Goal: Task Accomplishment & Management: Complete application form

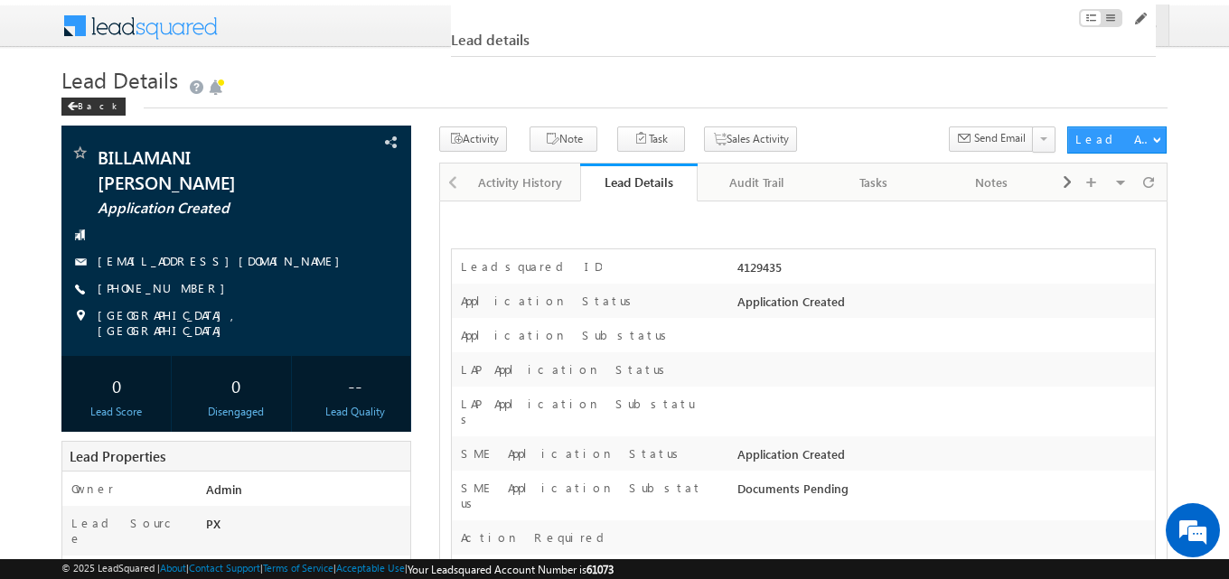
scroll to position [440, 0]
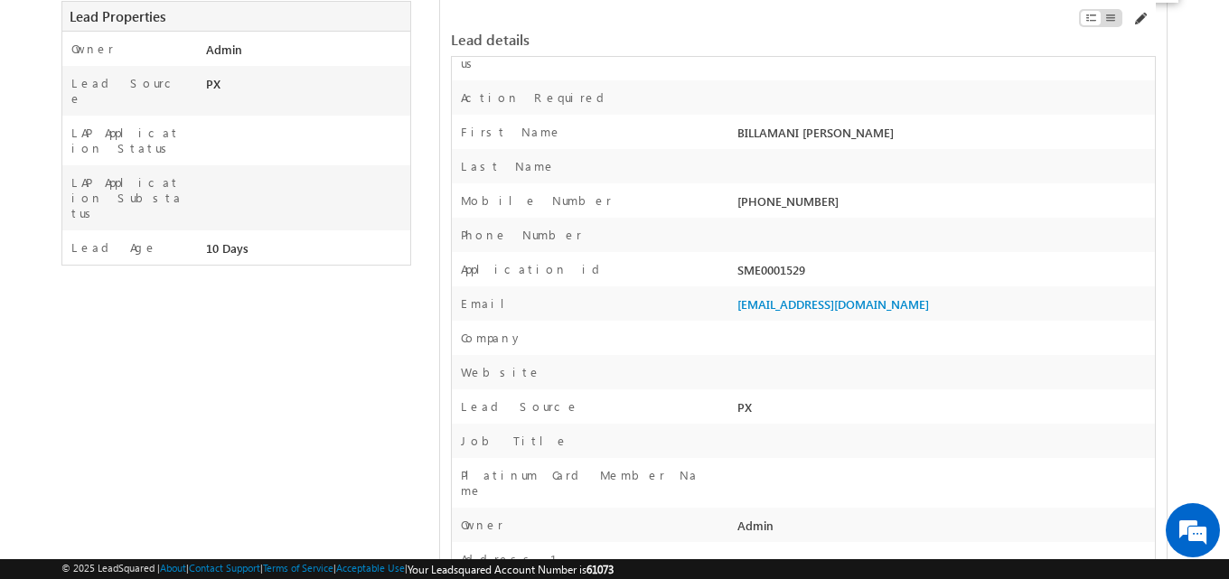
click at [1140, 18] on span at bounding box center [1139, 19] width 14 height 14
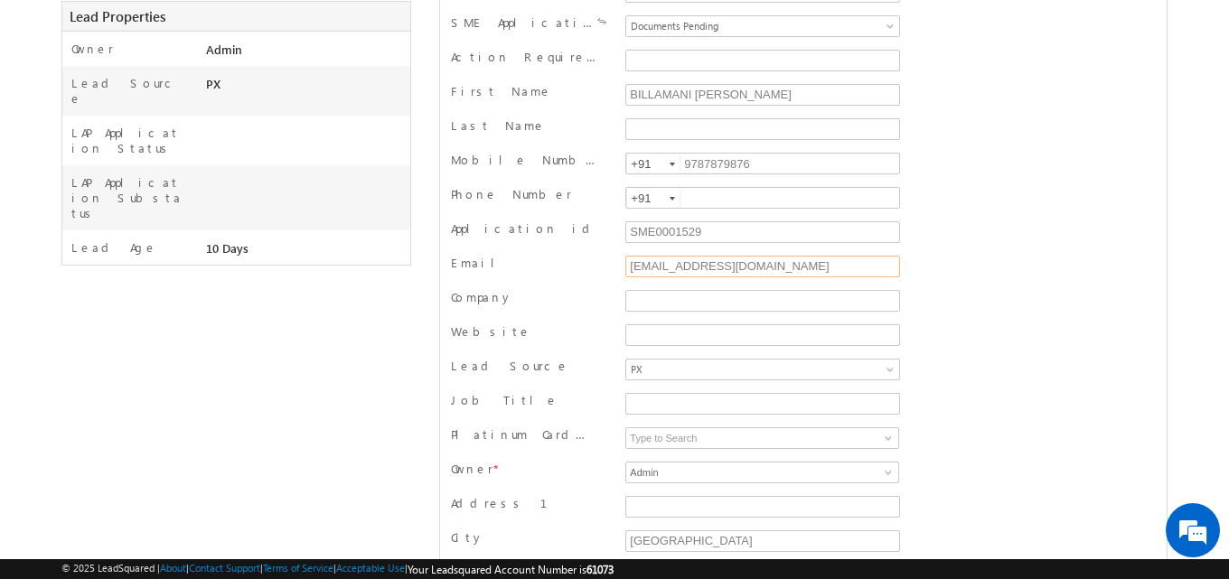
click at [787, 273] on input "testmassme2@moc.com" at bounding box center [762, 267] width 275 height 22
type input "[EMAIL_ADDRESS][PERSON_NAME][DOMAIN_NAME]"
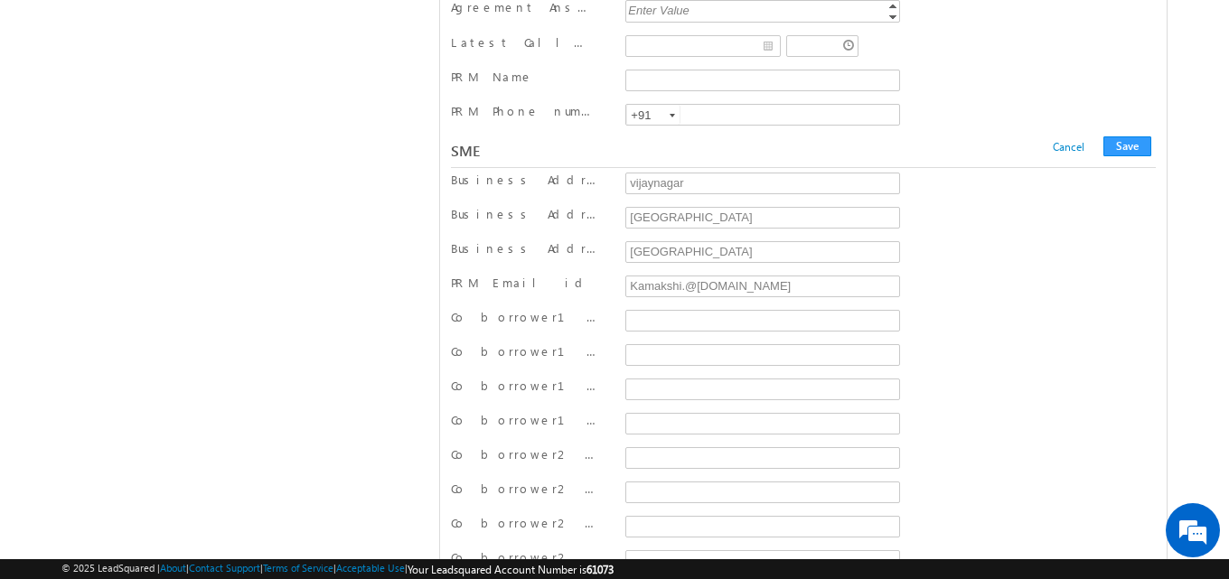
scroll to position [21746, 0]
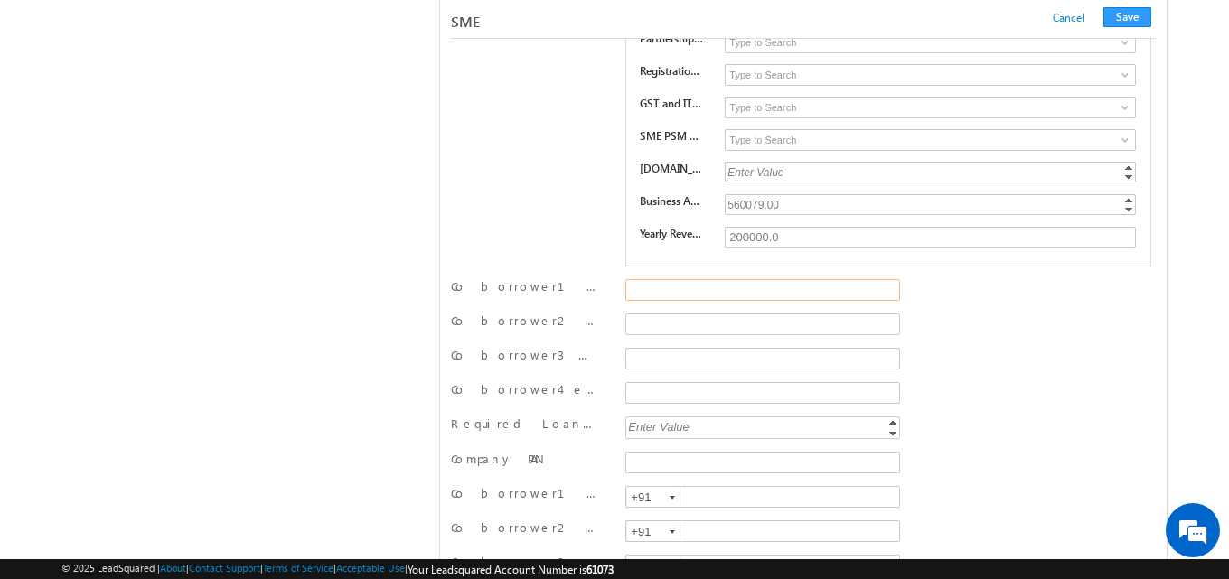
click at [669, 301] on input "Co borrower1 email id" at bounding box center [762, 290] width 275 height 22
paste input "[PERSON_NAME][EMAIL_ADDRESS][PERSON_NAME][DOMAIN_NAME]"
type input "[PERSON_NAME][EMAIL_ADDRESS][PERSON_NAME][DOMAIN_NAME]"
click at [652, 333] on input "Co borrower2 email id" at bounding box center [762, 324] width 275 height 22
paste input "[PERSON_NAME][EMAIL_ADDRESS][DOMAIN_NAME]"
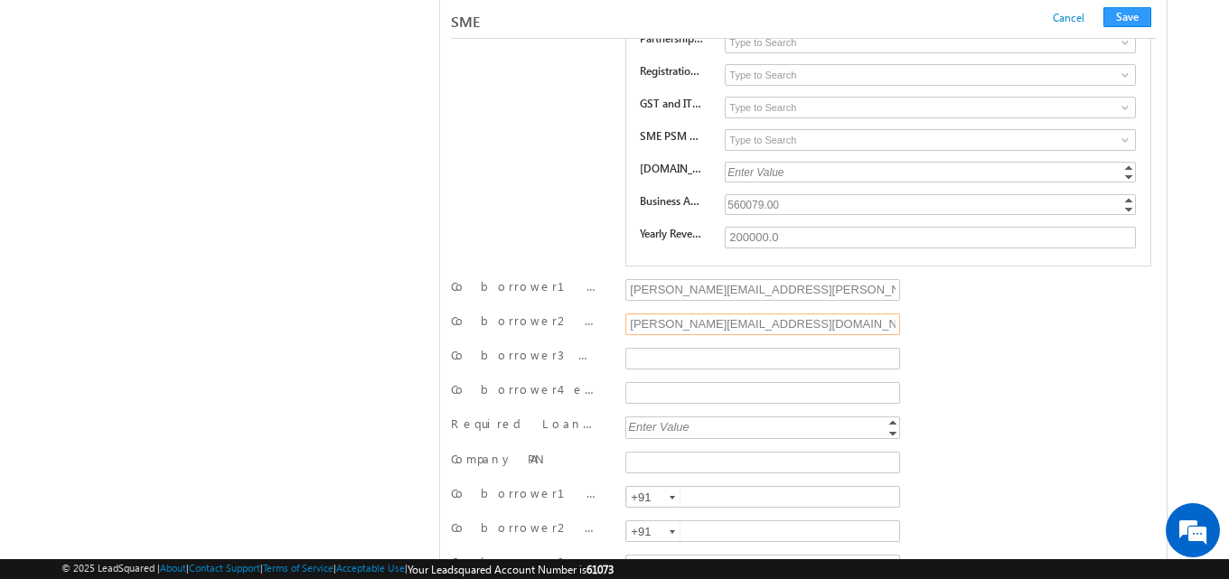
type input "[PERSON_NAME][EMAIL_ADDRESS][DOMAIN_NAME]"
click at [654, 369] on input "Co borrower3 email id" at bounding box center [762, 359] width 275 height 22
paste input "[PERSON_NAME][EMAIL_ADDRESS][PERSON_NAME][DOMAIN_NAME]"
type input "[PERSON_NAME][EMAIL_ADDRESS][PERSON_NAME][DOMAIN_NAME]"
click at [1125, 17] on button "Save" at bounding box center [1127, 17] width 48 height 20
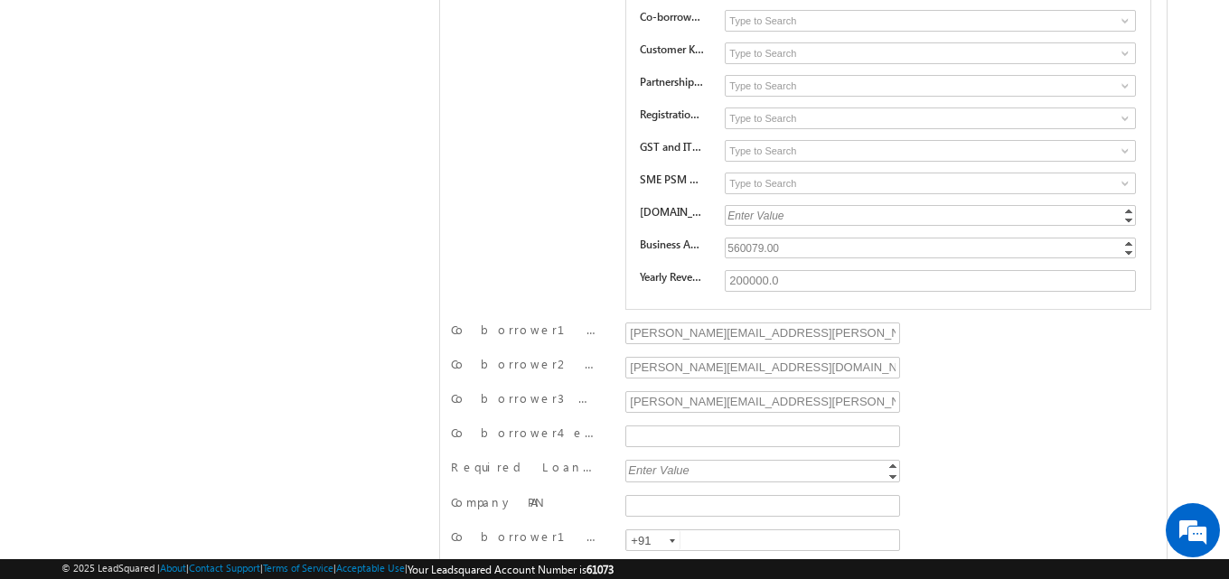
scroll to position [0, 0]
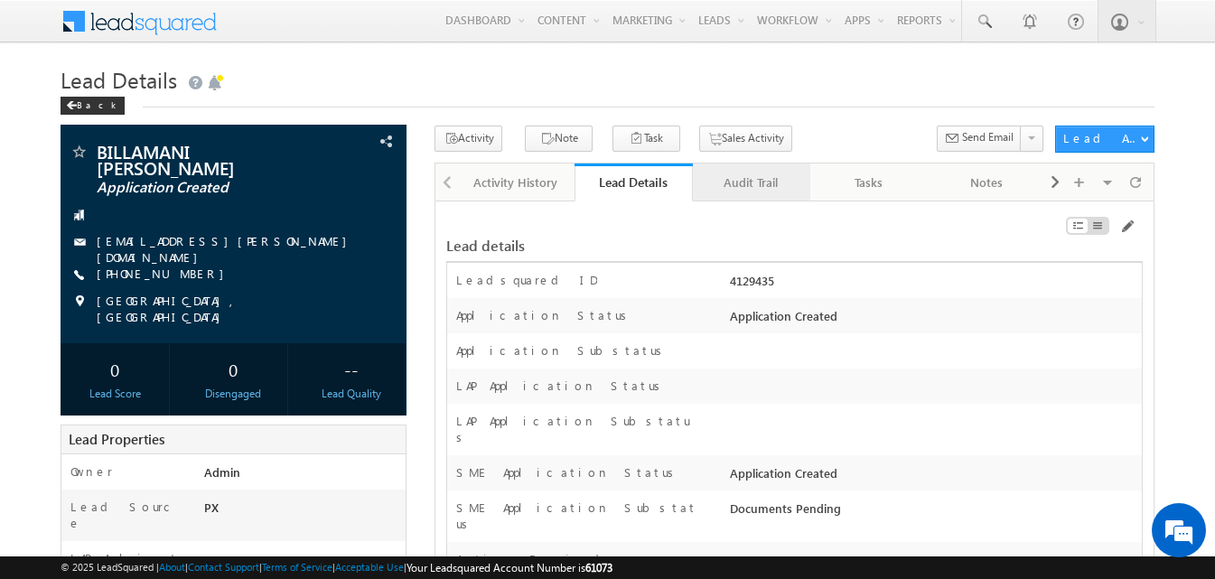
click at [753, 196] on link "Audit Trail" at bounding box center [751, 183] width 117 height 38
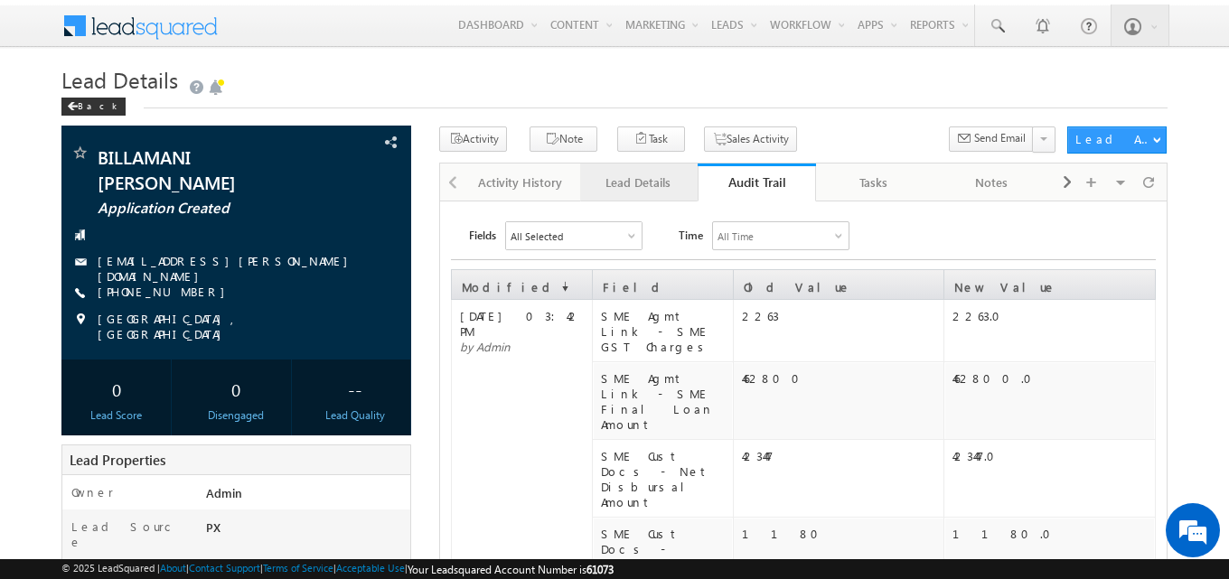
click at [650, 192] on div "Lead Details" at bounding box center [637, 183] width 87 height 22
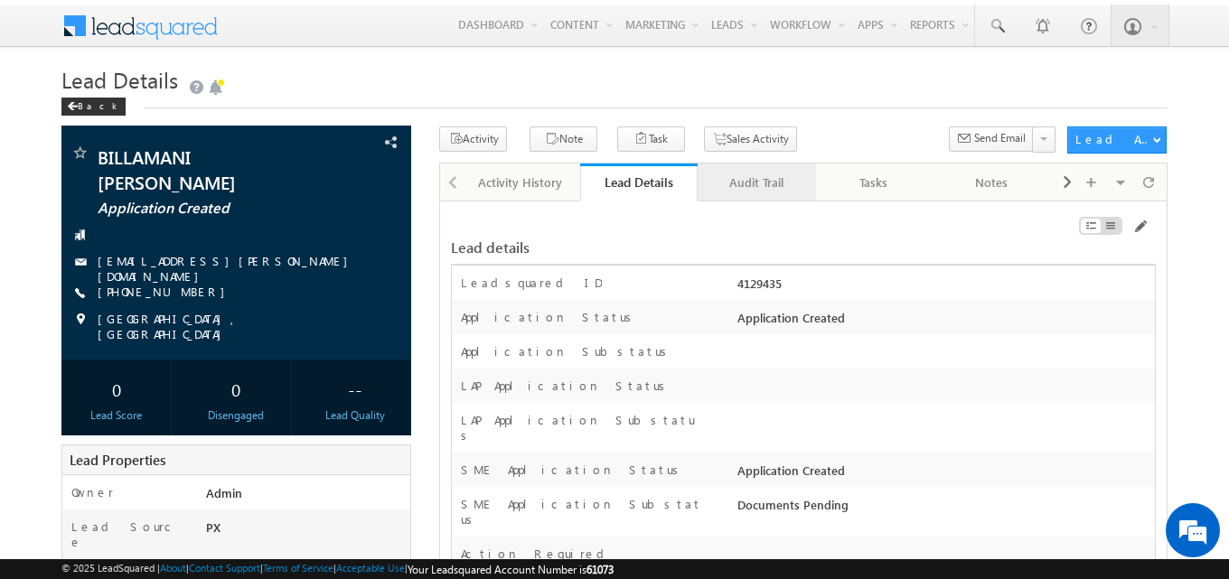
click at [748, 190] on div "Audit Trail" at bounding box center [755, 183] width 87 height 22
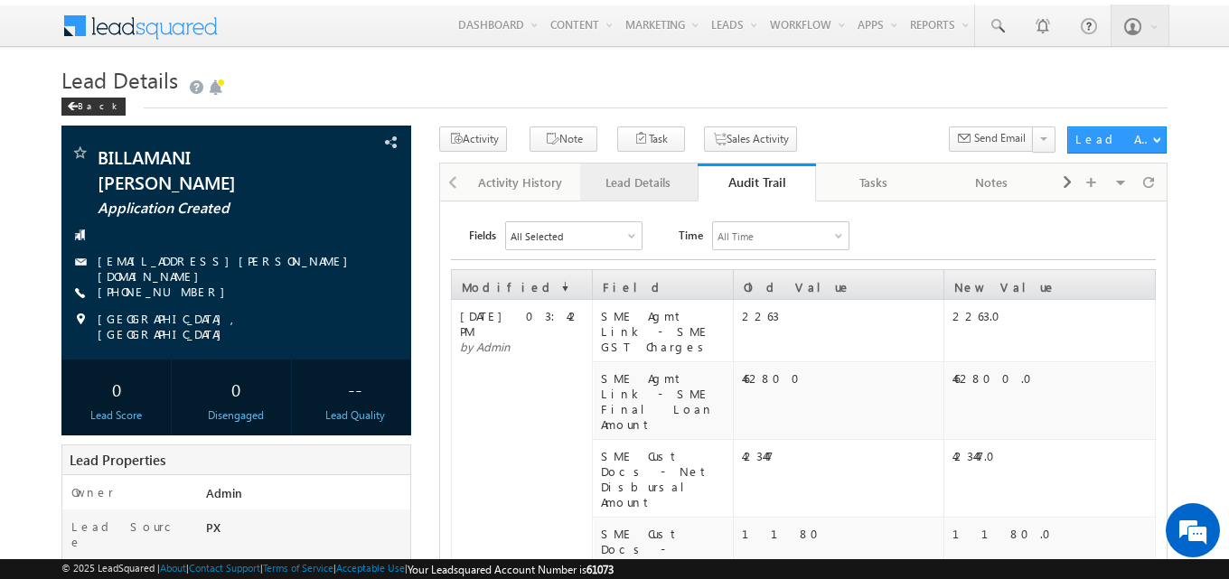
click at [657, 190] on div "Lead Details" at bounding box center [637, 183] width 87 height 22
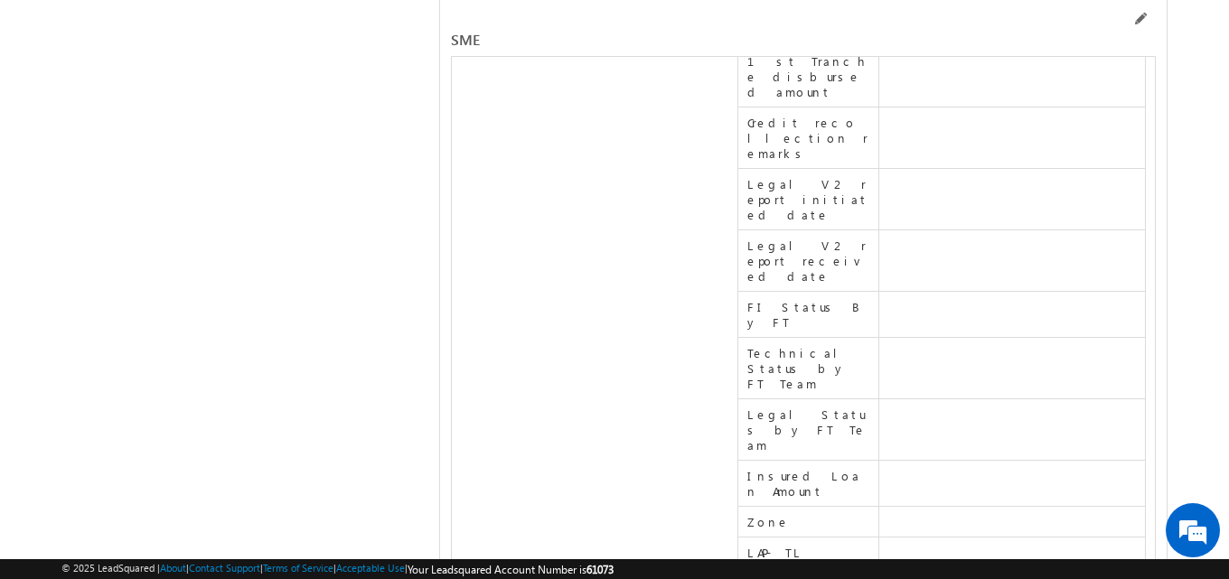
scroll to position [23504, 0]
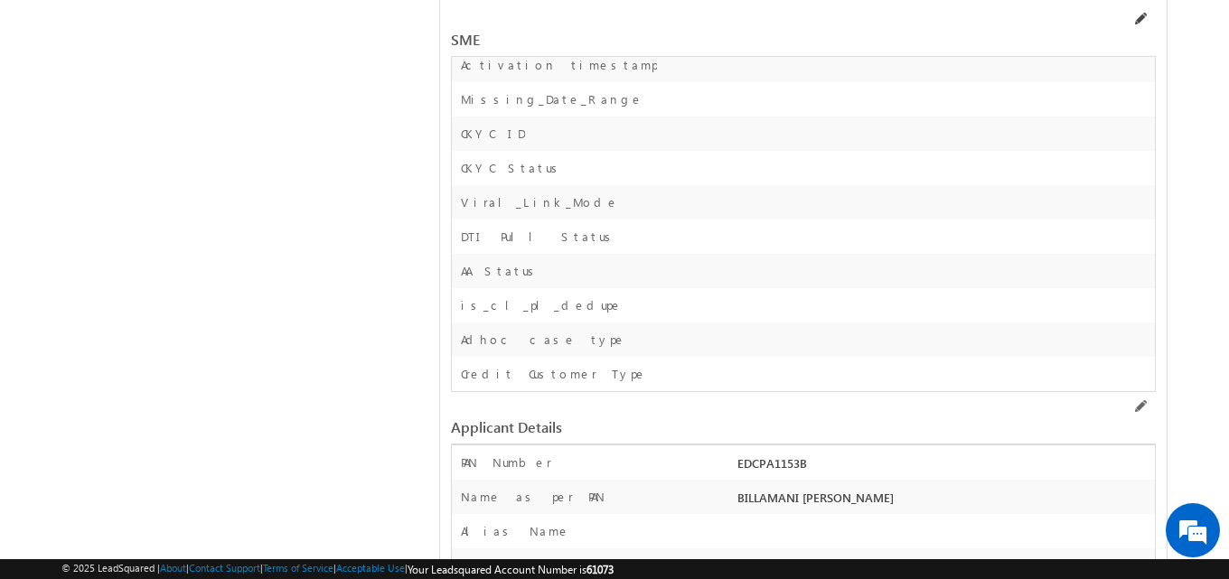
click at [1139, 20] on span at bounding box center [1139, 19] width 14 height 14
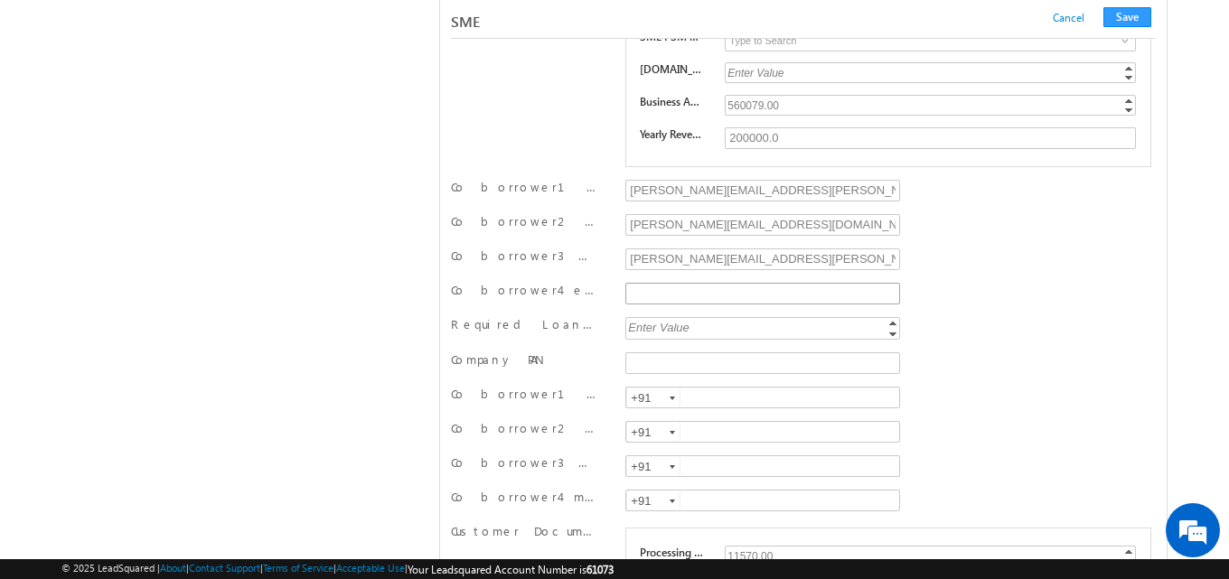
scroll to position [21852, 0]
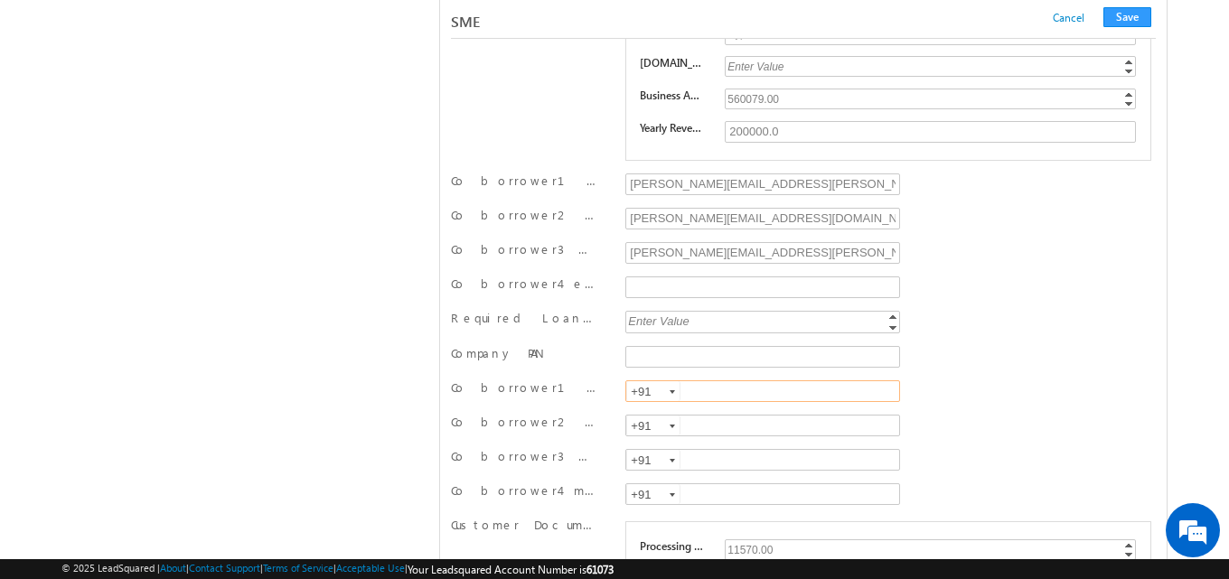
click at [708, 402] on input "text" at bounding box center [762, 391] width 275 height 22
paste input "9987654987"
type input "9987654987"
click at [702, 435] on input "text" at bounding box center [762, 426] width 275 height 22
paste input "9987654985"
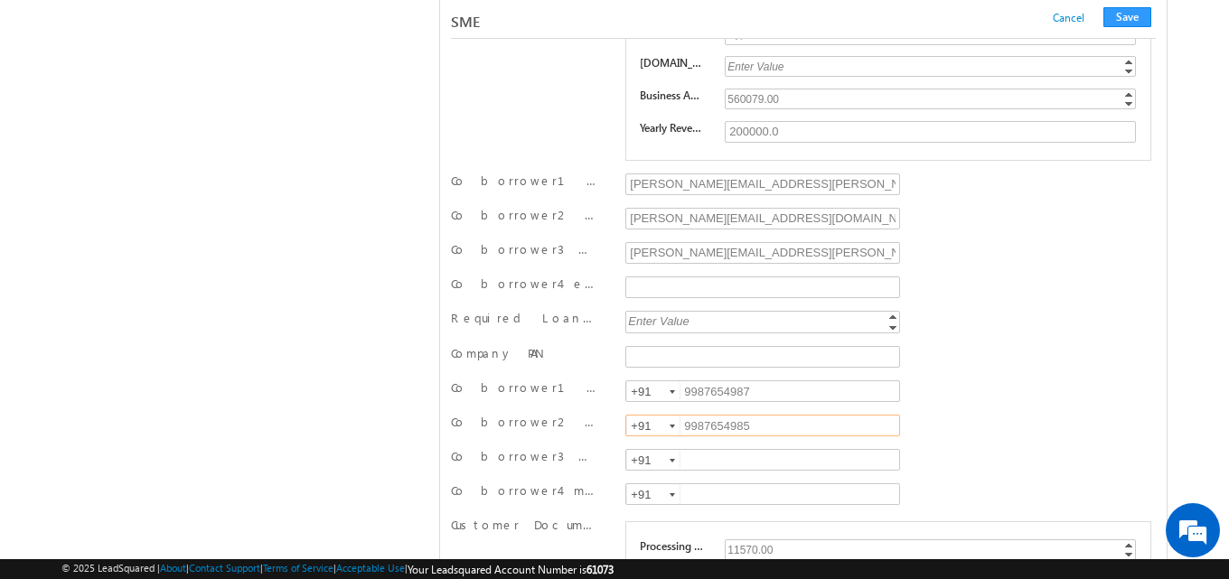
type input "9987654985"
click at [694, 471] on input "text" at bounding box center [762, 460] width 275 height 22
paste input "9987654989"
type input "9987654989"
click at [1138, 20] on button "Save" at bounding box center [1127, 17] width 48 height 20
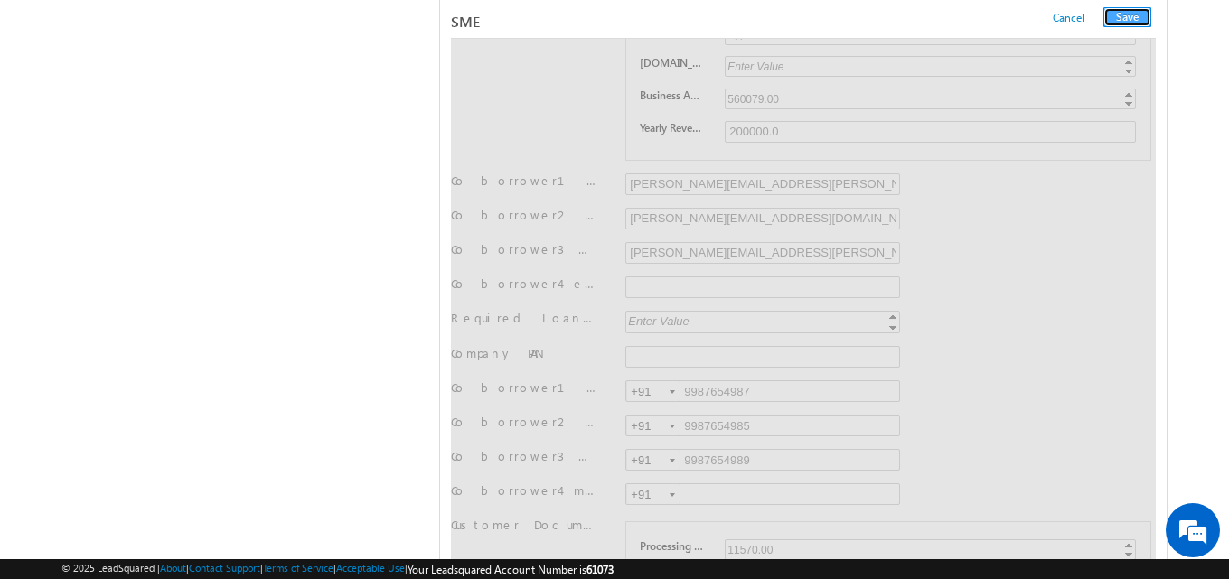
scroll to position [0, 0]
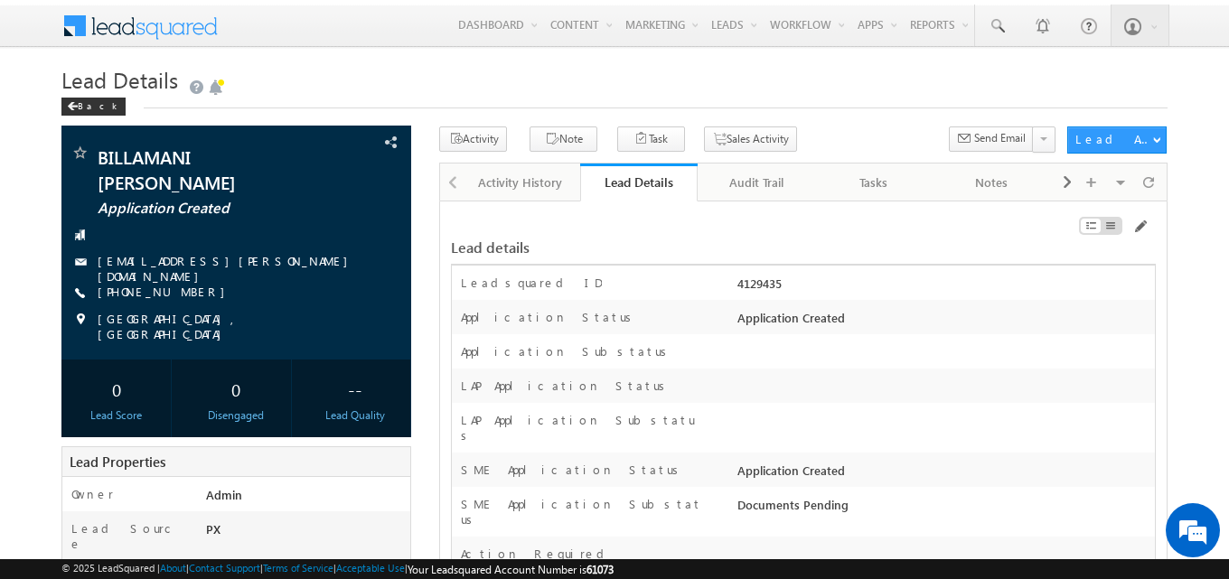
click at [687, 101] on div "Back" at bounding box center [614, 103] width 1106 height 12
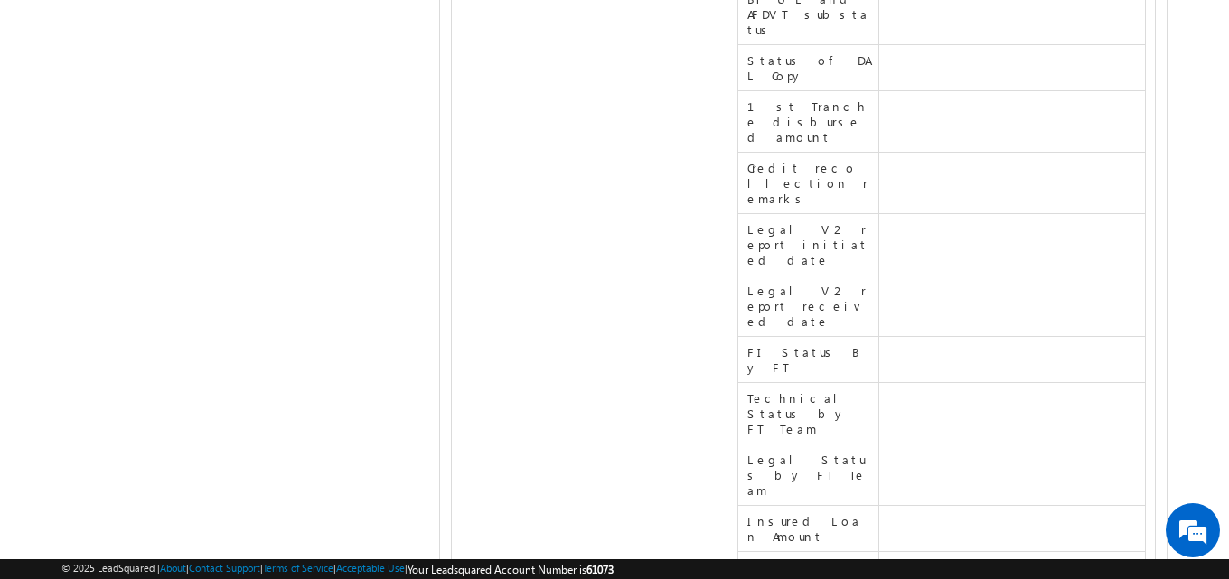
scroll to position [21515, 0]
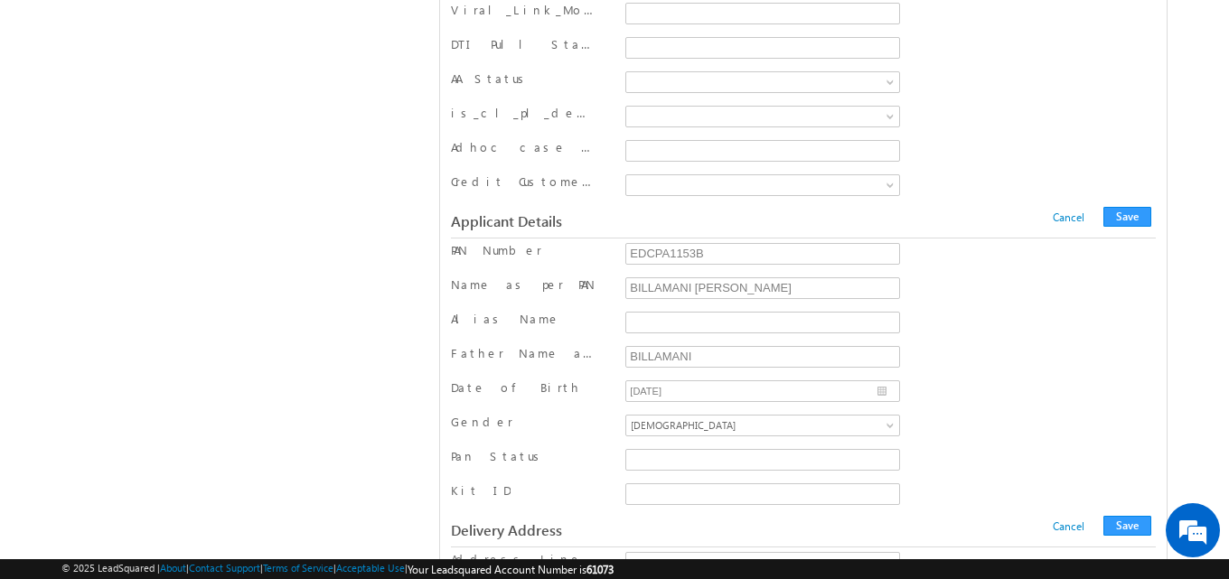
scroll to position [19939, 0]
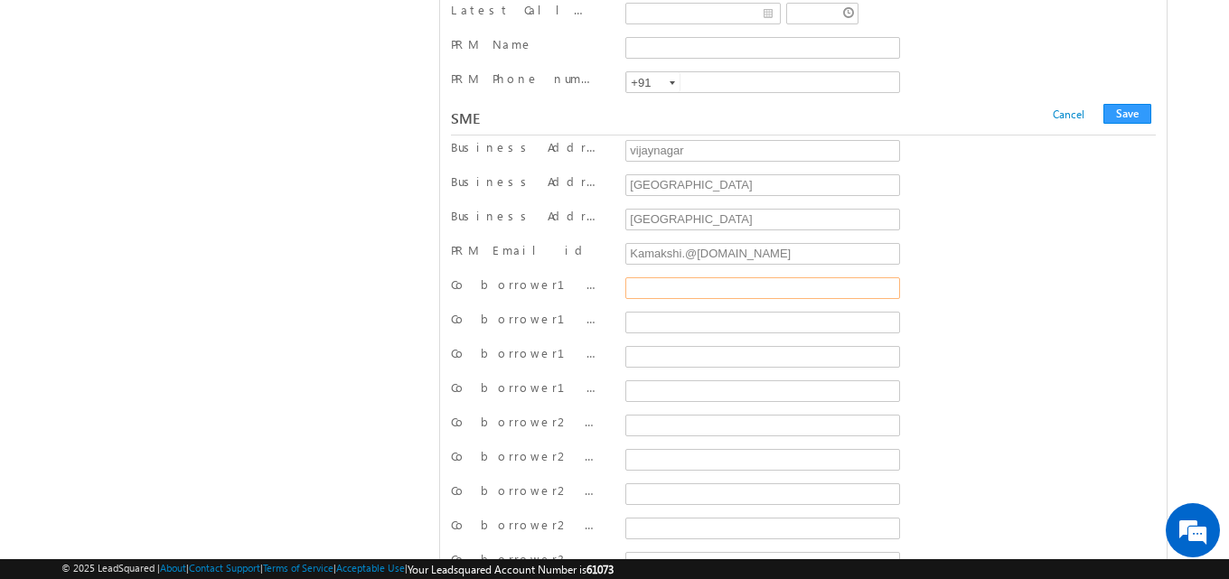
click at [655, 299] on input "Co borrower1 name as [PERSON_NAME]" at bounding box center [762, 288] width 275 height 22
type input "swati"
click at [648, 435] on input "Co borrower2 name as [PERSON_NAME]" at bounding box center [762, 426] width 275 height 22
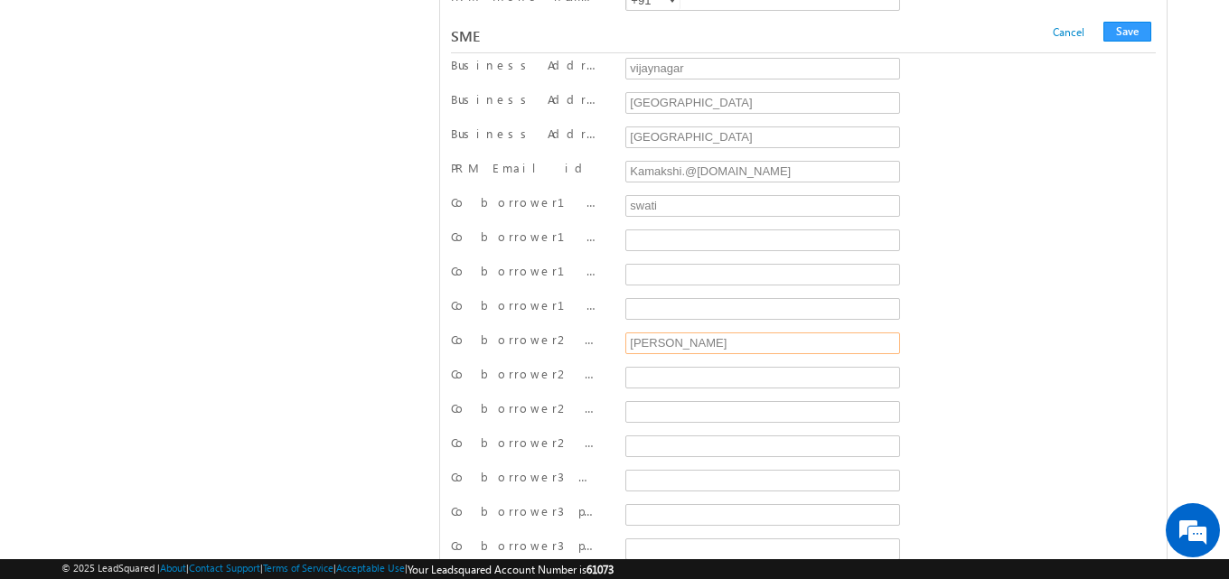
scroll to position [20024, 0]
type input "shikha"
click at [642, 475] on input "Co borrower3 name as [PERSON_NAME]" at bounding box center [762, 478] width 275 height 22
type input "nik"
click at [1133, 39] on button "Save" at bounding box center [1127, 29] width 48 height 20
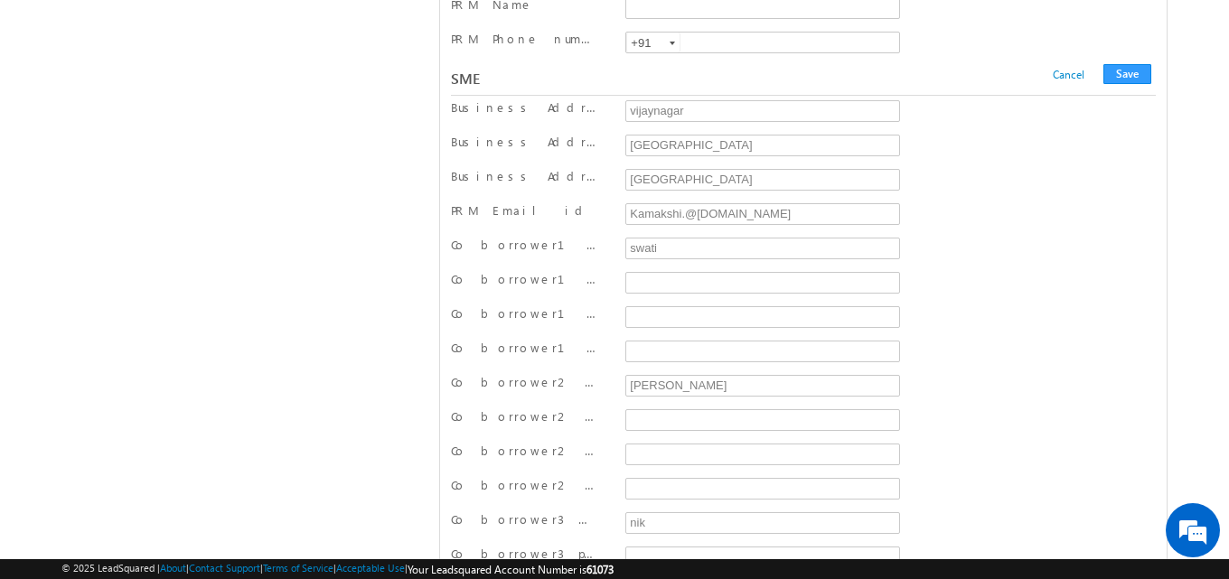
scroll to position [0, 0]
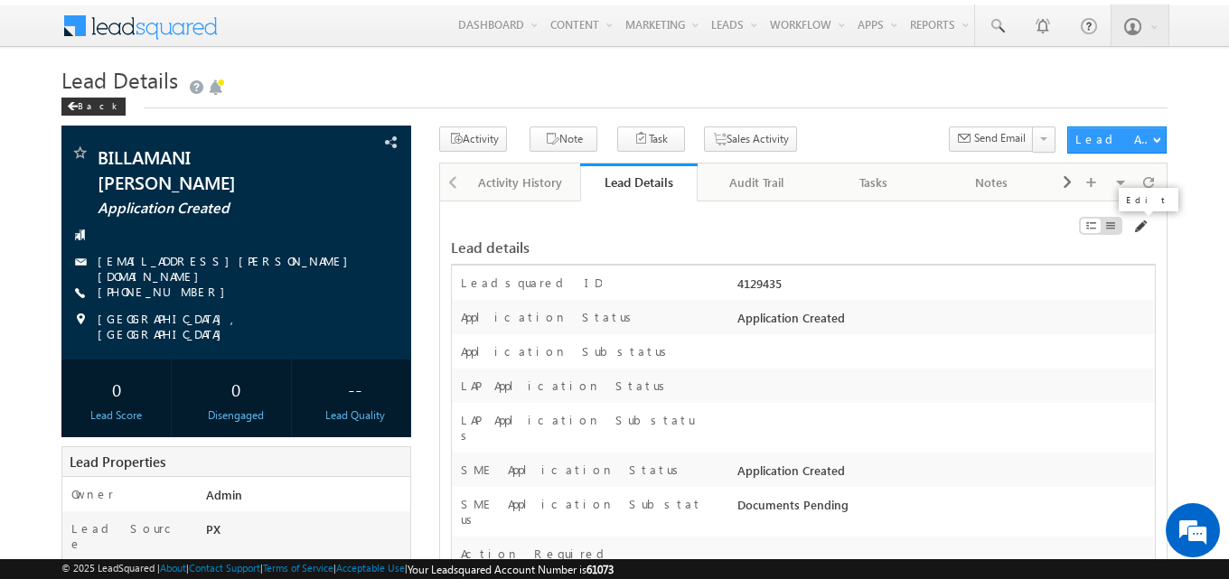
click at [1136, 227] on span at bounding box center [1139, 227] width 14 height 14
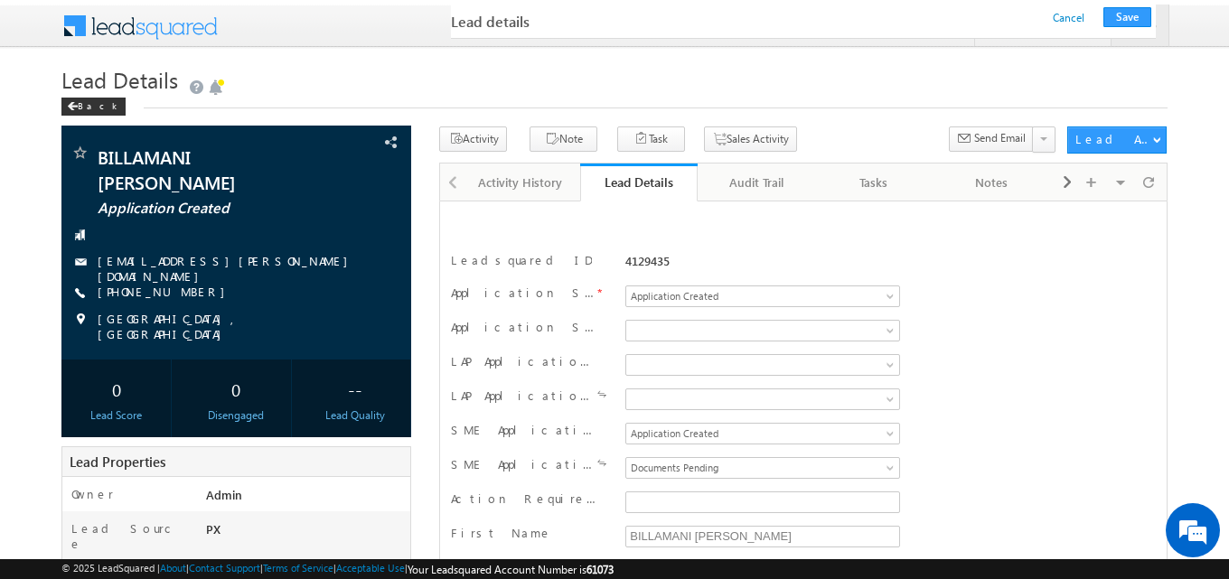
scroll to position [273, 0]
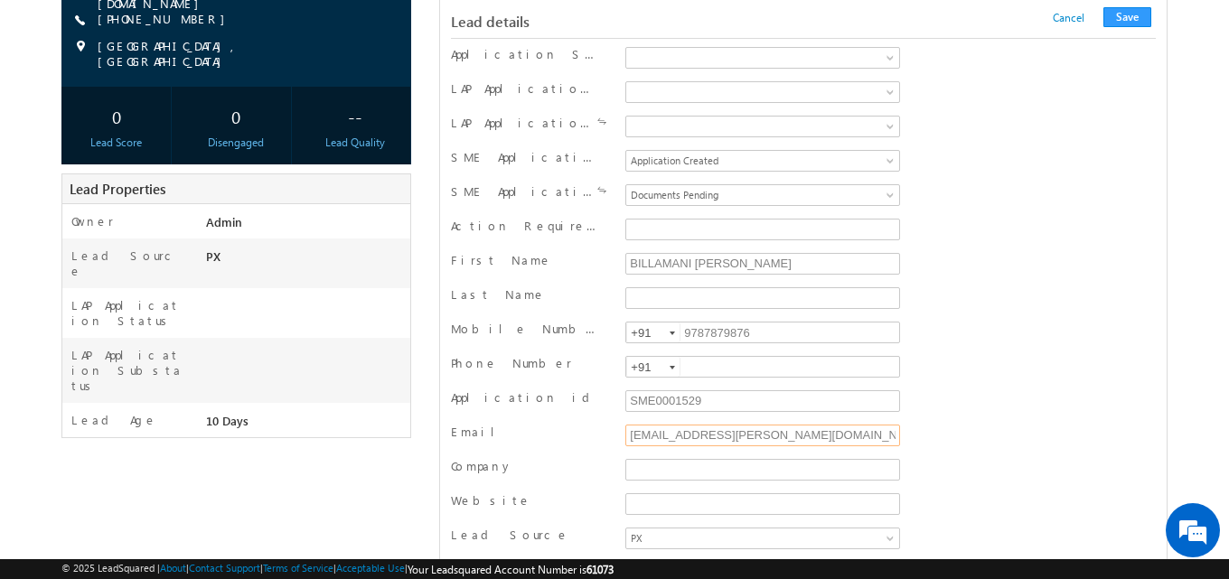
drag, startPoint x: 663, startPoint y: 437, endPoint x: 855, endPoint y: 426, distance: 191.9
click at [855, 426] on input "[EMAIL_ADDRESS][PERSON_NAME][DOMAIN_NAME]" at bounding box center [762, 436] width 275 height 22
type input "swati.premsudha@gmail.com"
click at [1120, 17] on button "Save" at bounding box center [1127, 17] width 48 height 20
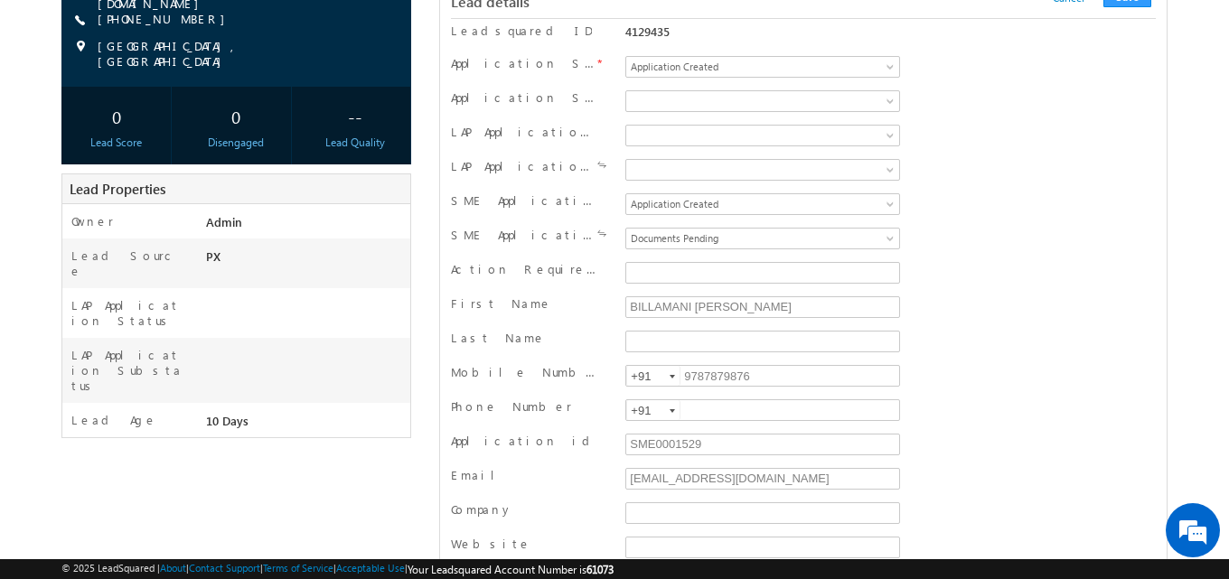
scroll to position [0, 0]
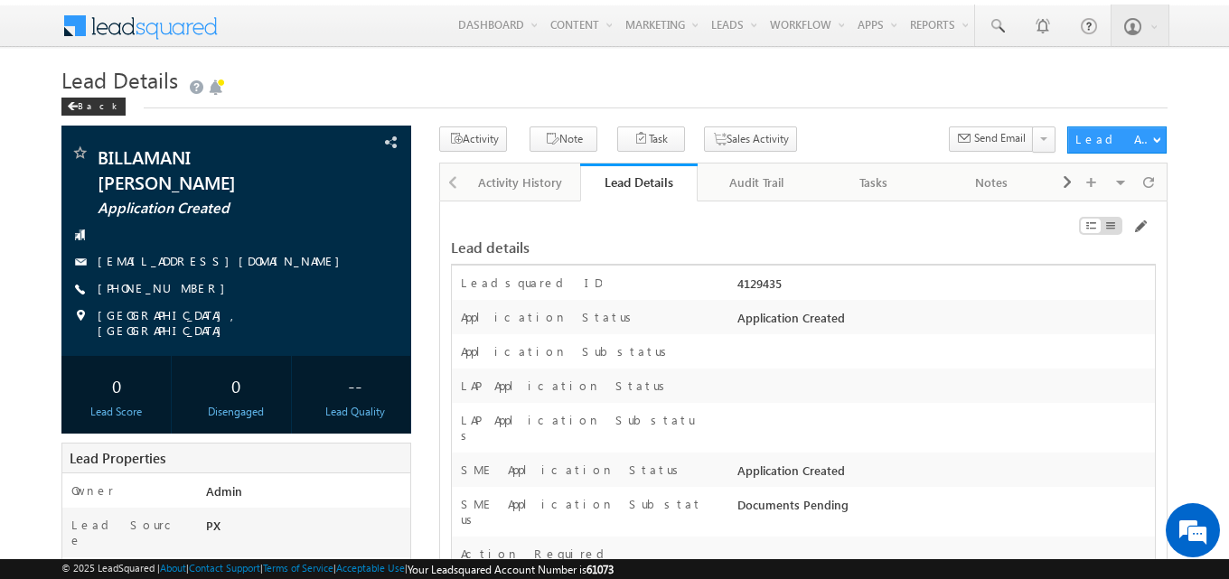
click at [1048, 401] on div at bounding box center [944, 390] width 422 height 25
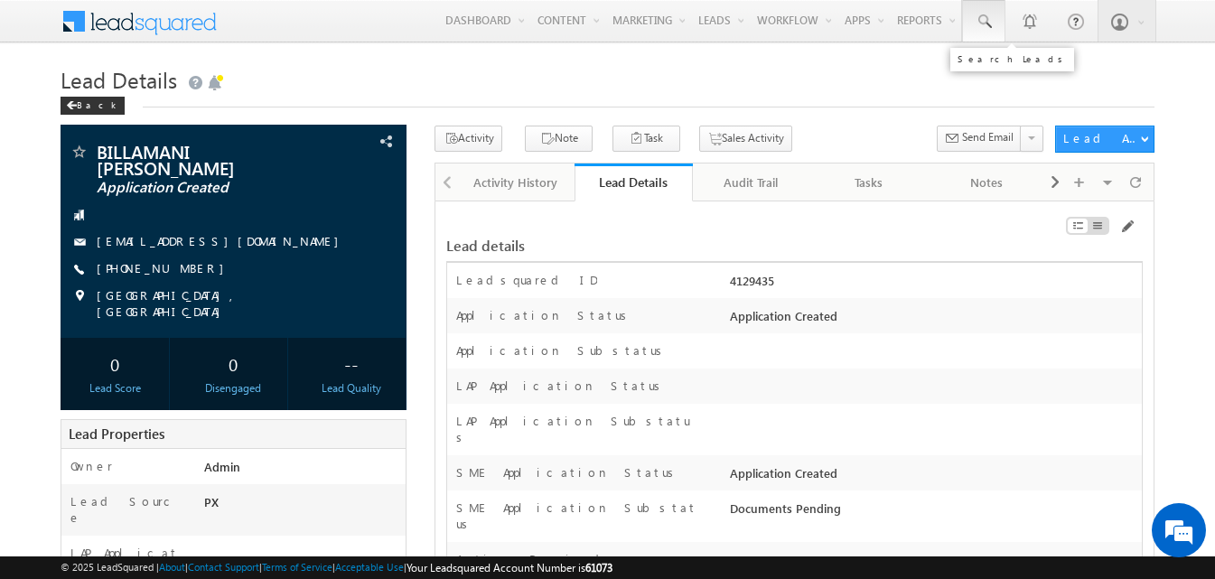
click at [987, 25] on span at bounding box center [984, 22] width 18 height 18
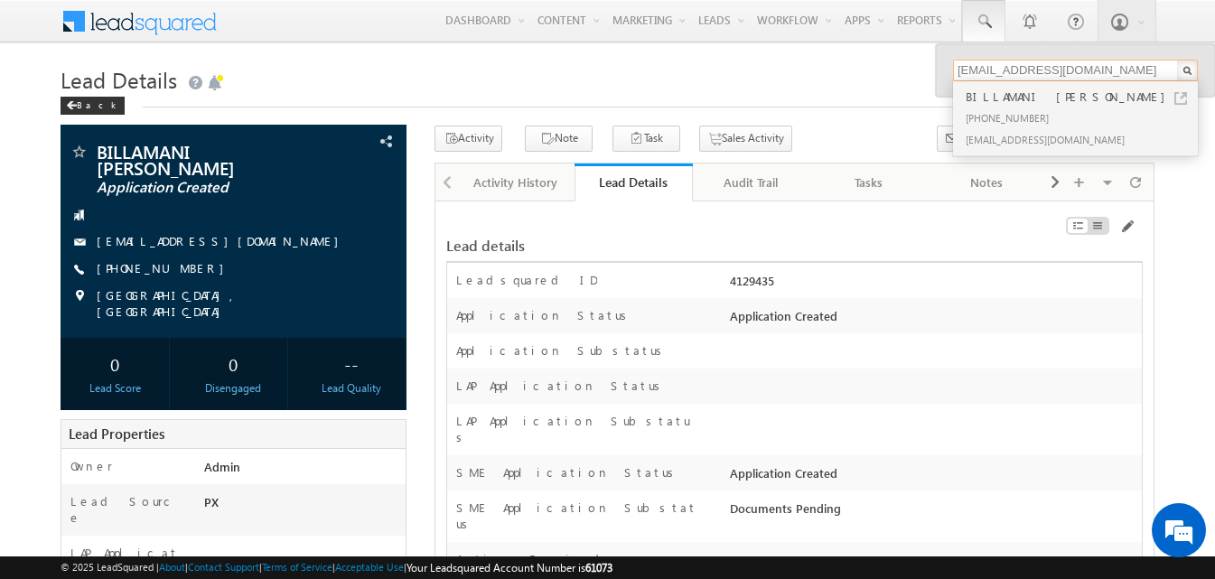
type input "swati.premsudha@gmail.com"
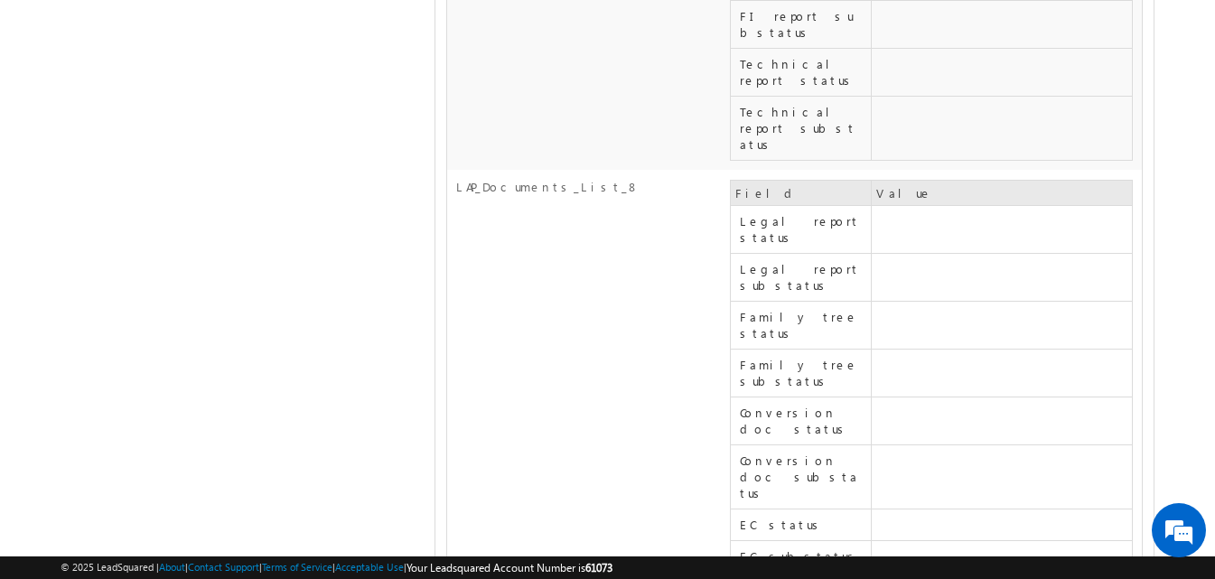
scroll to position [22168, 0]
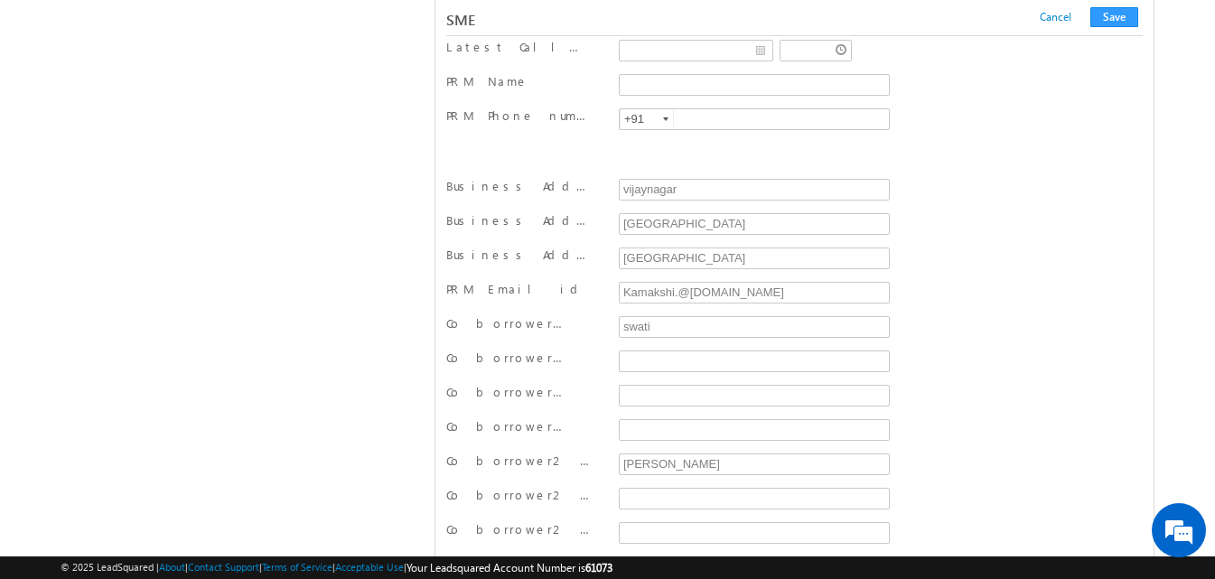
scroll to position [21725, 0]
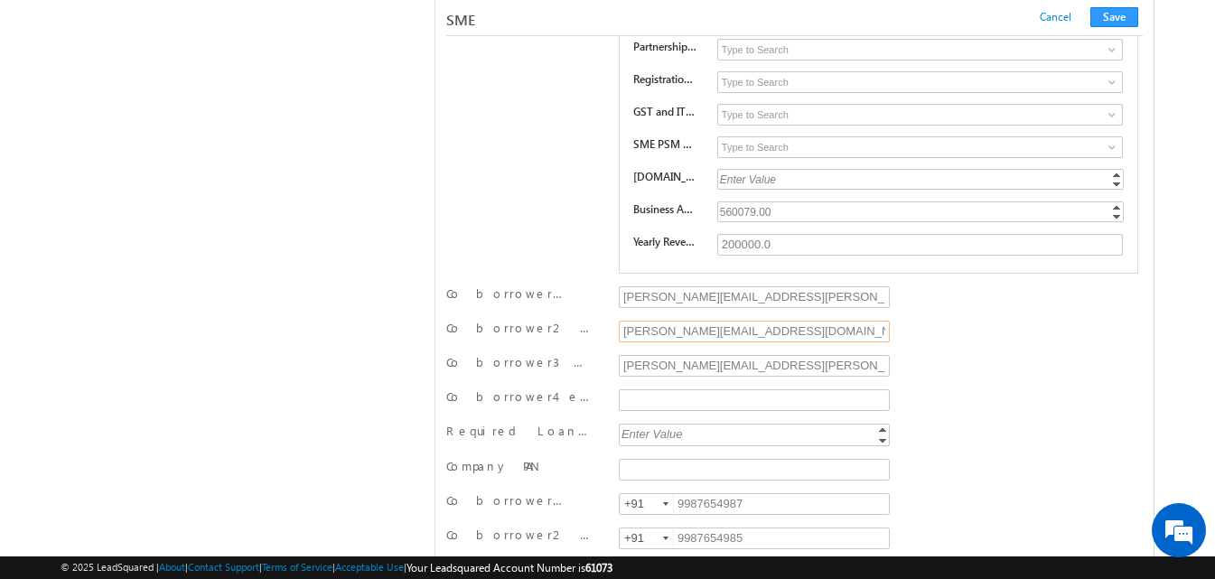
drag, startPoint x: 762, startPoint y: 332, endPoint x: 618, endPoint y: 331, distance: 143.7
click at [619, 331] on input "[PERSON_NAME][EMAIL_ADDRESS][DOMAIN_NAME]" at bounding box center [755, 332] width 272 height 22
paste input "maviya890@gmail"
type input "maviya890@gmail.com"
click at [782, 286] on input "[PERSON_NAME][EMAIL_ADDRESS][PERSON_NAME][DOMAIN_NAME]" at bounding box center [755, 297] width 272 height 22
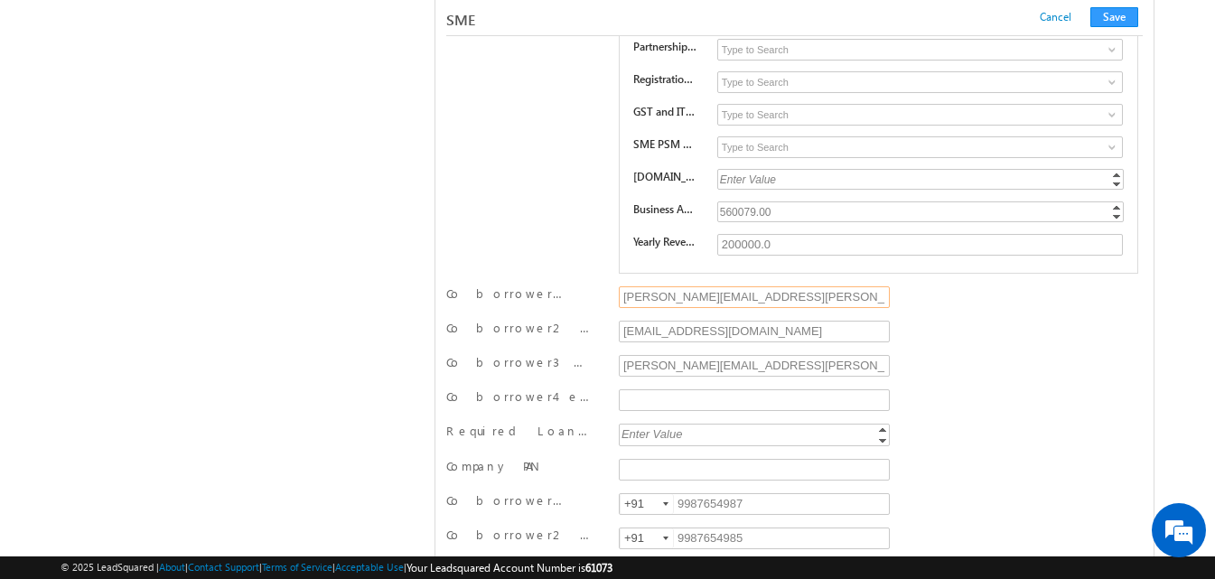
paste input "aviya9830@gmail"
type input "maviya9830@gmail.com"
click at [698, 367] on input "[PERSON_NAME][EMAIL_ADDRESS][PERSON_NAME][DOMAIN_NAME]" at bounding box center [755, 366] width 272 height 22
paste input "mohammad49976424@gmail"
type input "mohammad49976424@gmail.com"
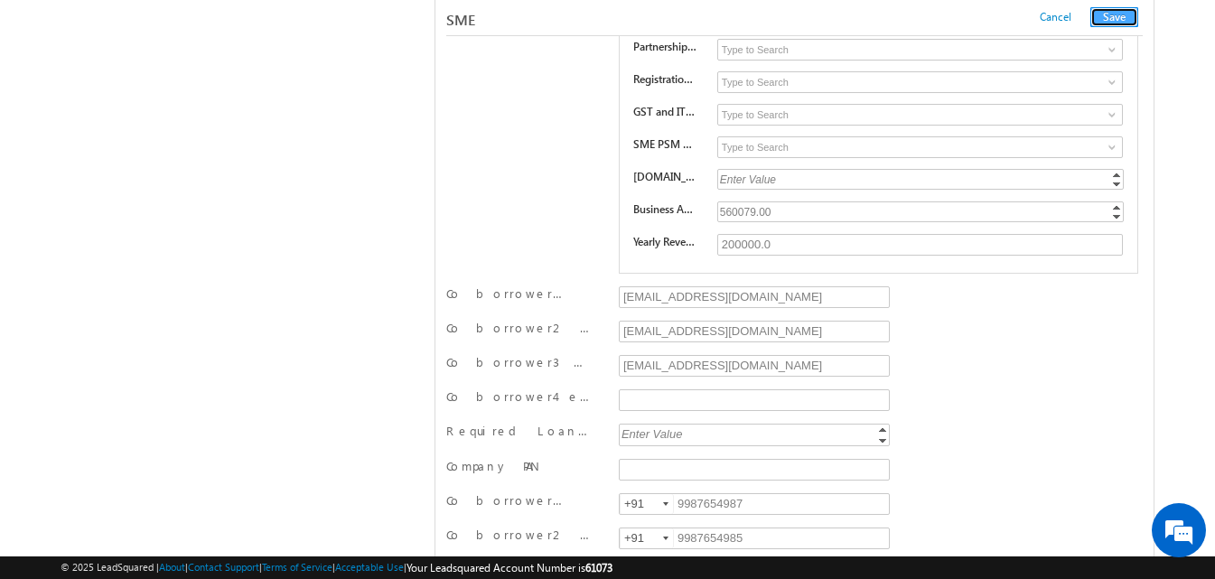
click at [1108, 24] on button "Save" at bounding box center [1114, 17] width 48 height 20
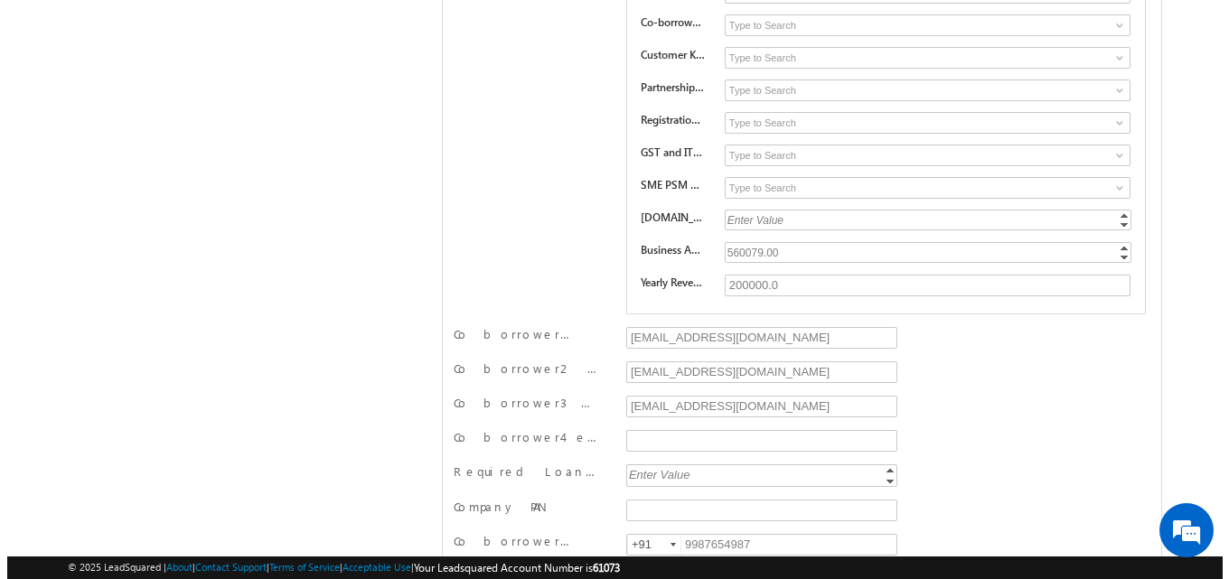
scroll to position [0, 0]
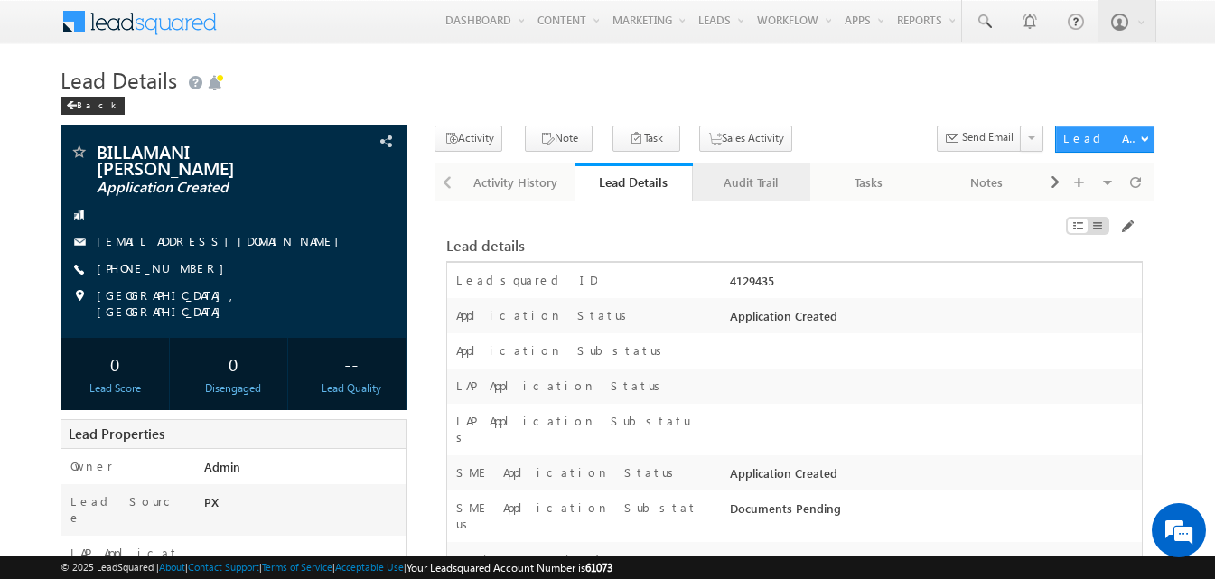
click at [775, 198] on link "Audit Trail" at bounding box center [751, 183] width 117 height 38
